Goal: Find contact information: Find contact information

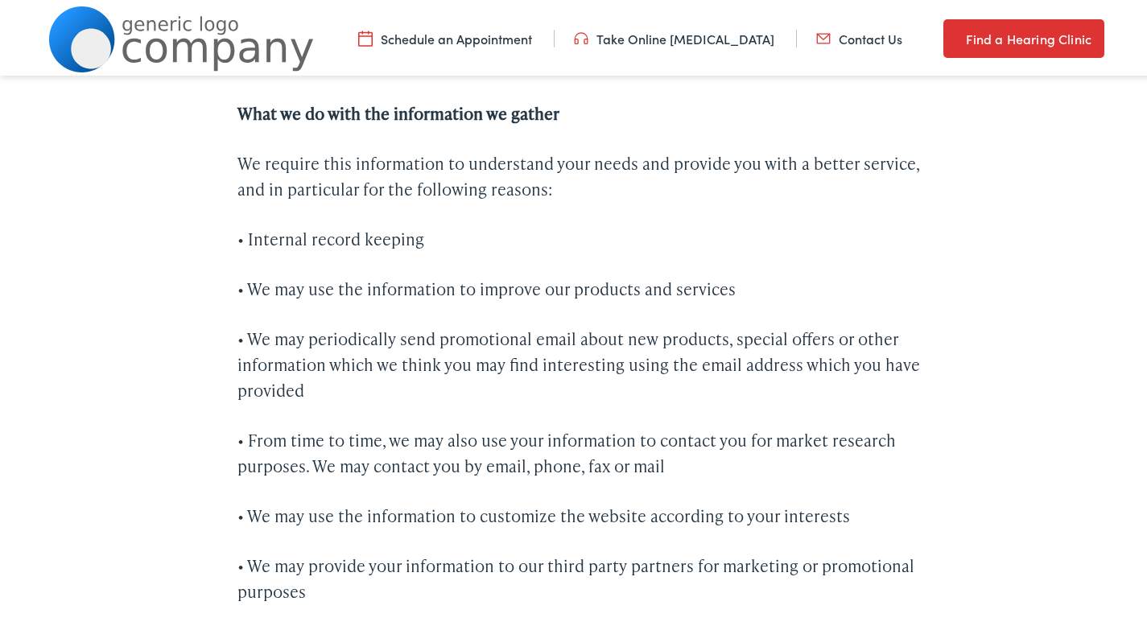
scroll to position [724, 0]
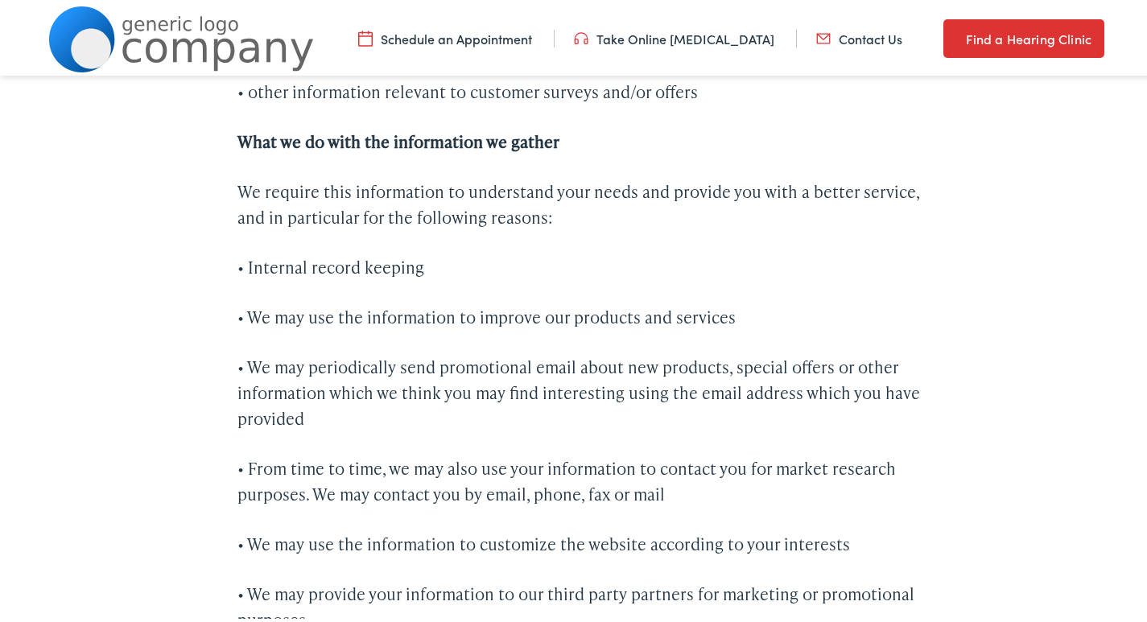
click at [843, 36] on link "Contact Us" at bounding box center [859, 36] width 86 height 18
